Goal: Find specific page/section: Find specific page/section

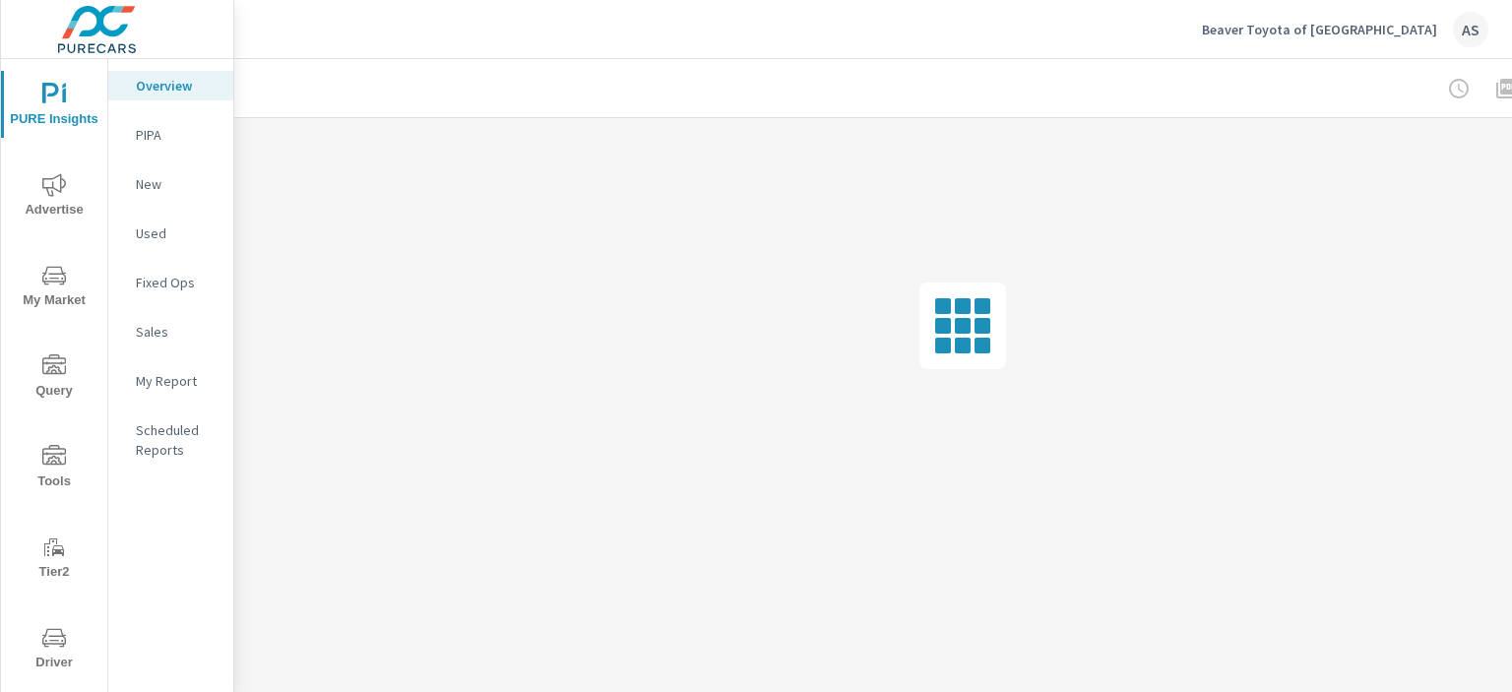
click at [47, 641] on icon "nav menu" at bounding box center [54, 638] width 24 height 24
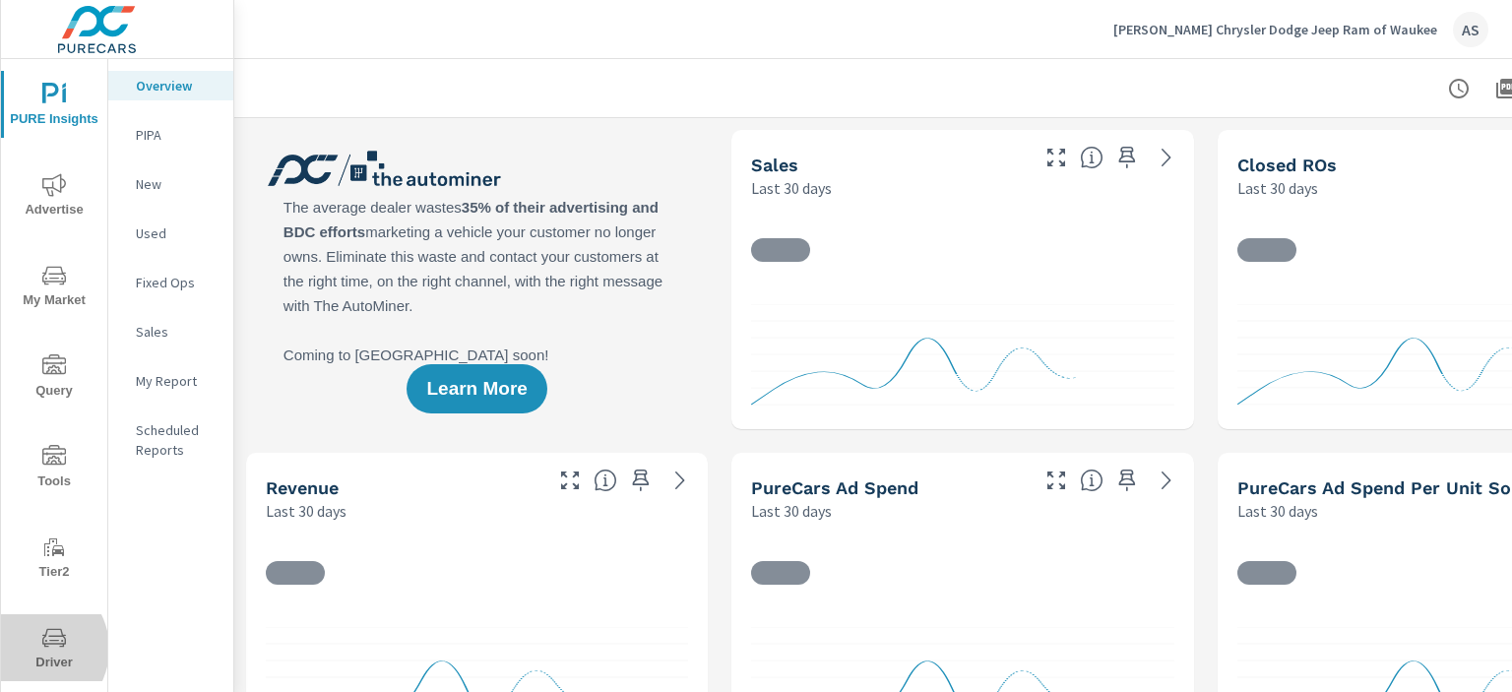
click at [32, 649] on span "Driver" at bounding box center [54, 650] width 95 height 48
